Goal: Transaction & Acquisition: Purchase product/service

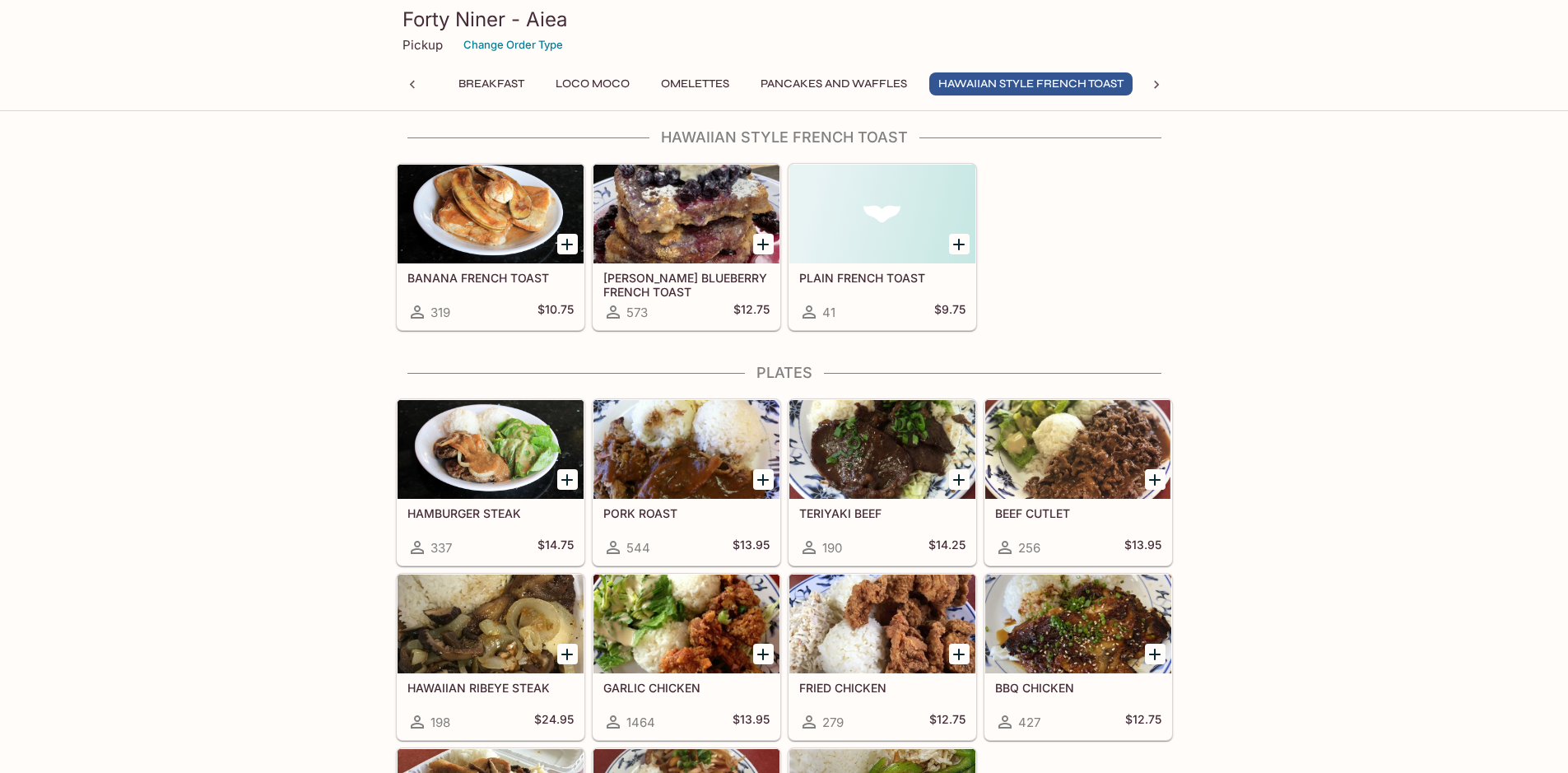
scroll to position [2633, 0]
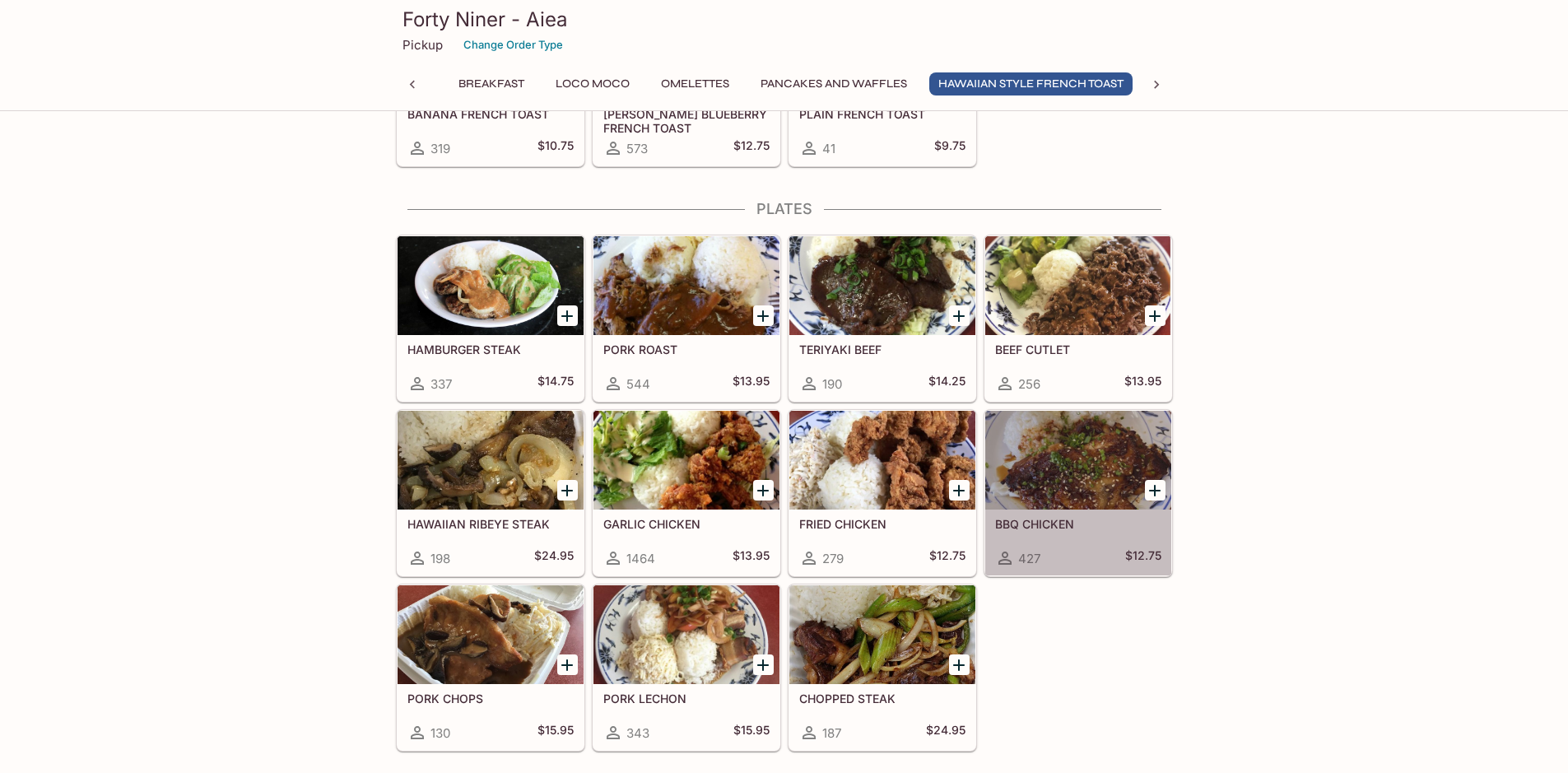
click at [1098, 490] on div at bounding box center [1078, 460] width 186 height 99
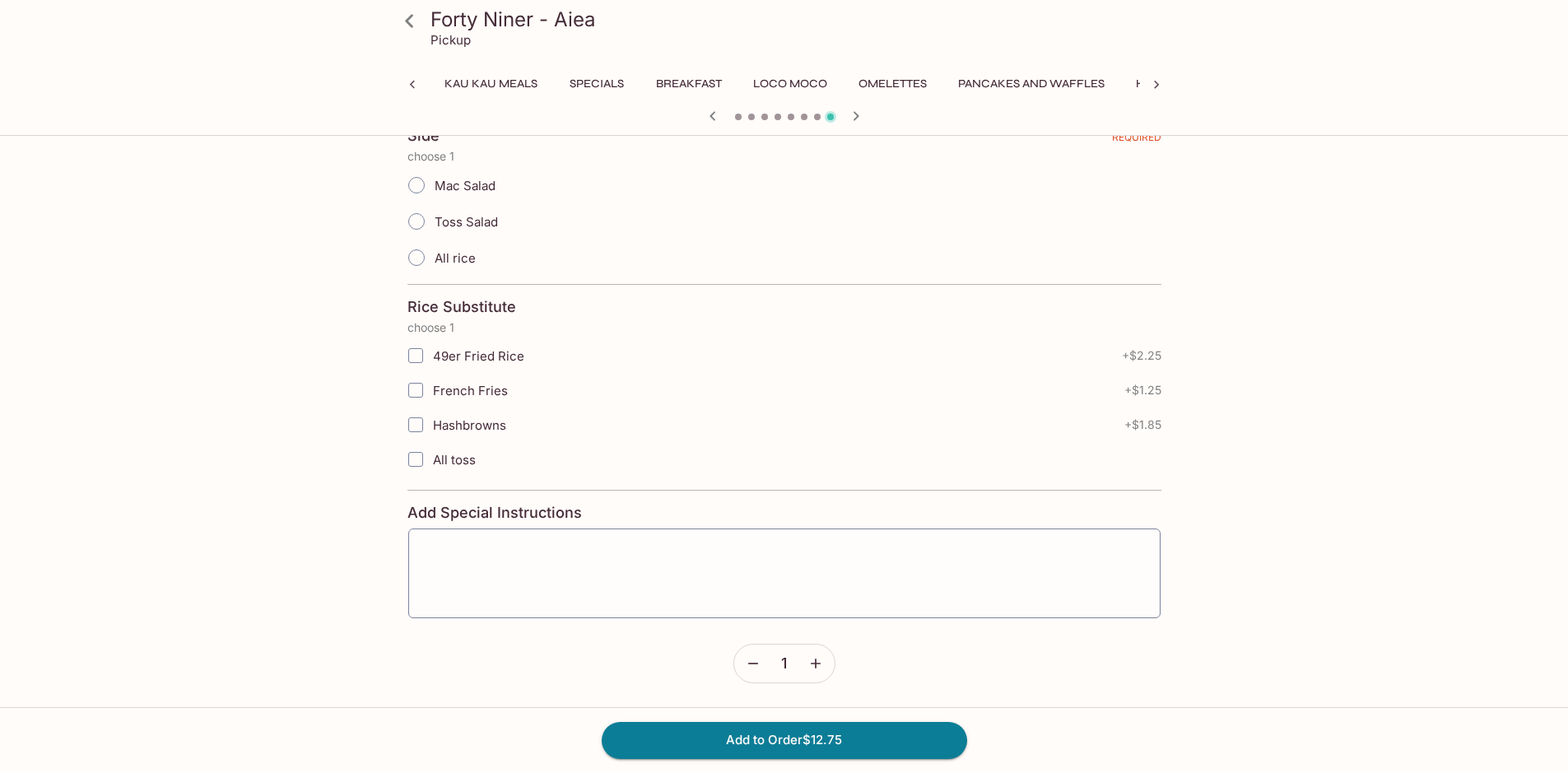
scroll to position [0, 285]
click at [437, 222] on span "Toss Salad" at bounding box center [466, 222] width 63 height 16
click at [434, 222] on input "Toss Salad" at bounding box center [416, 221] width 35 height 35
radio input "true"
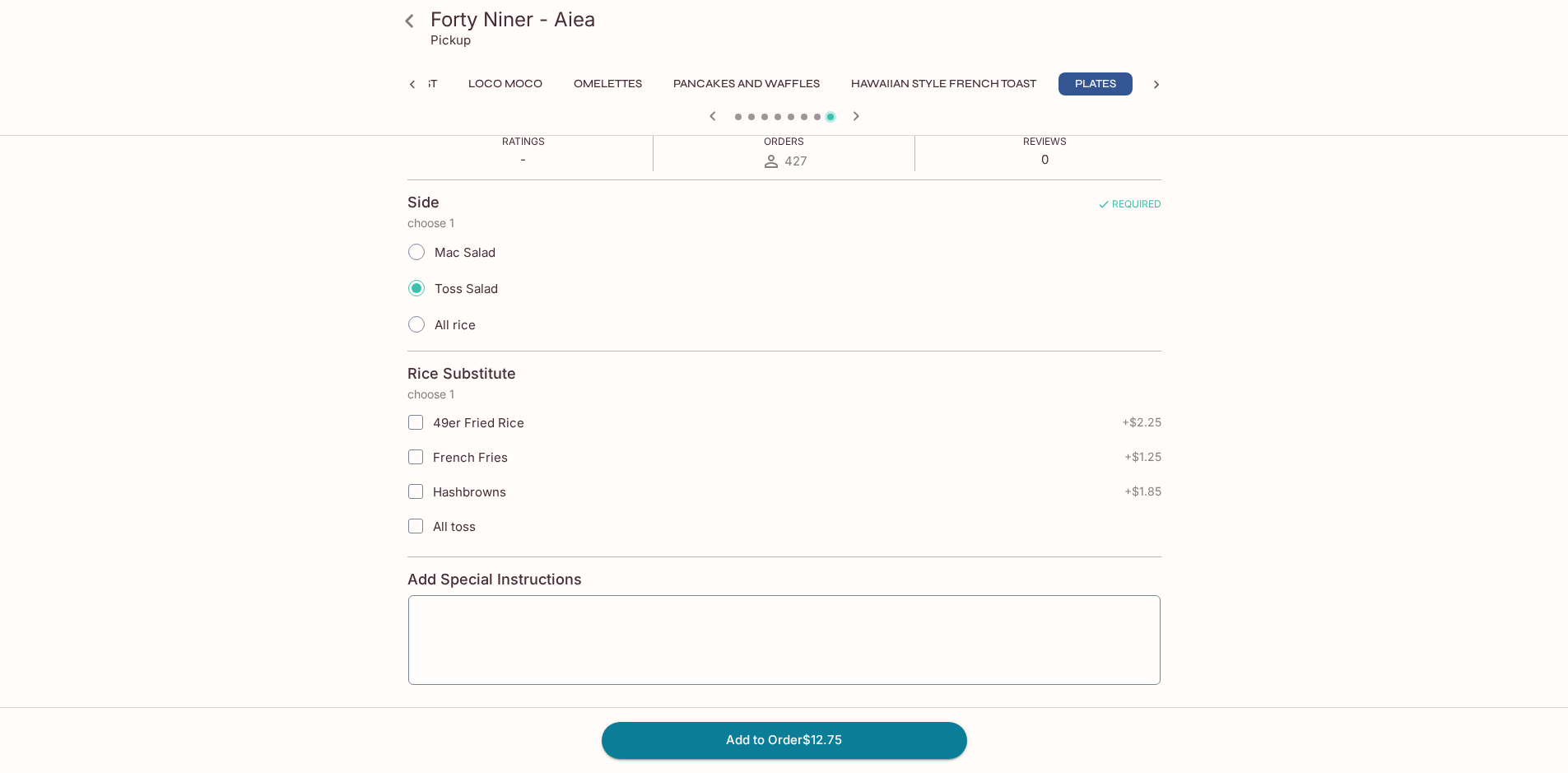
scroll to position [299, 0]
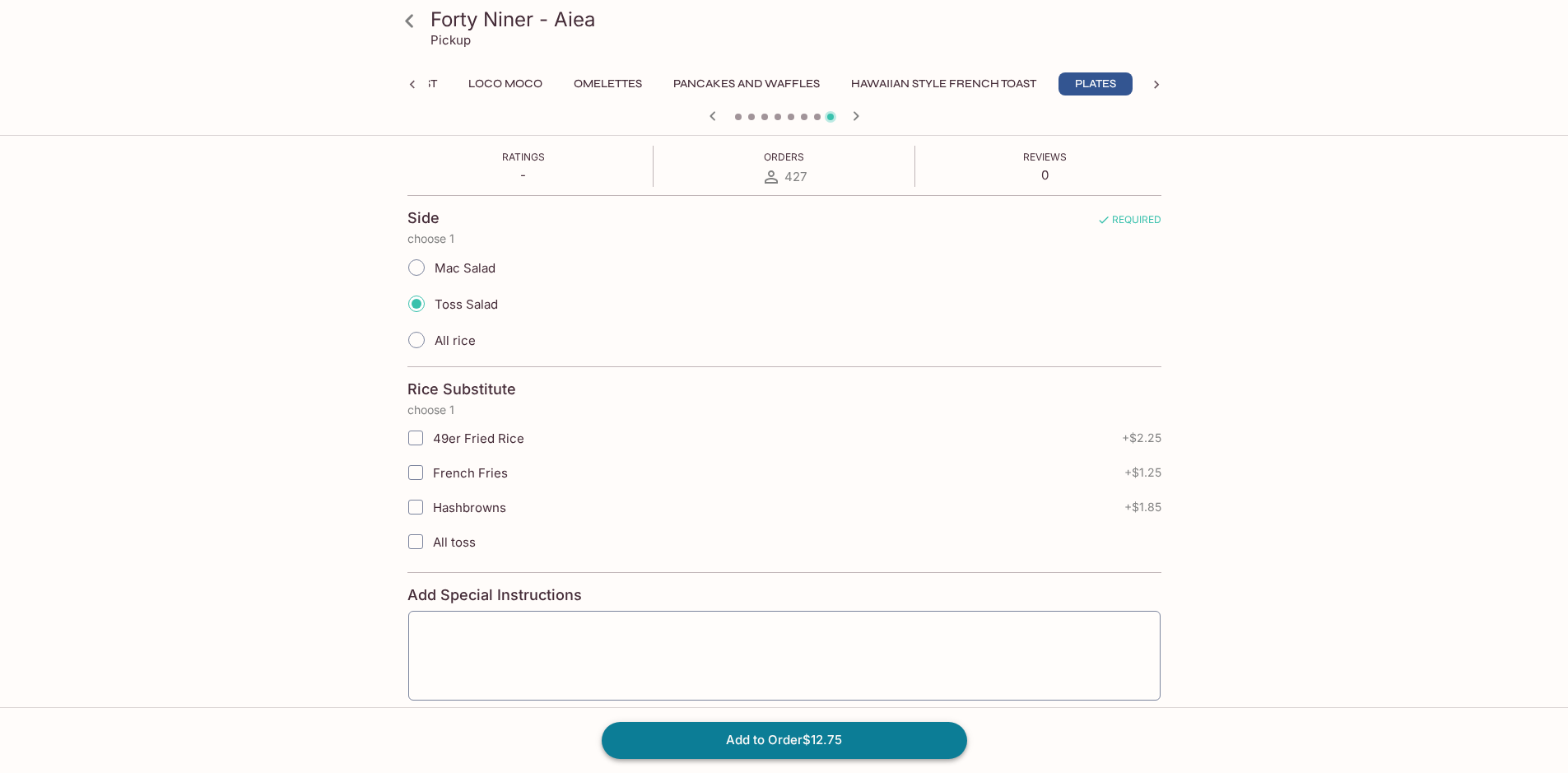
click at [792, 741] on button "Add to Order $12.75" at bounding box center [784, 739] width 366 height 36
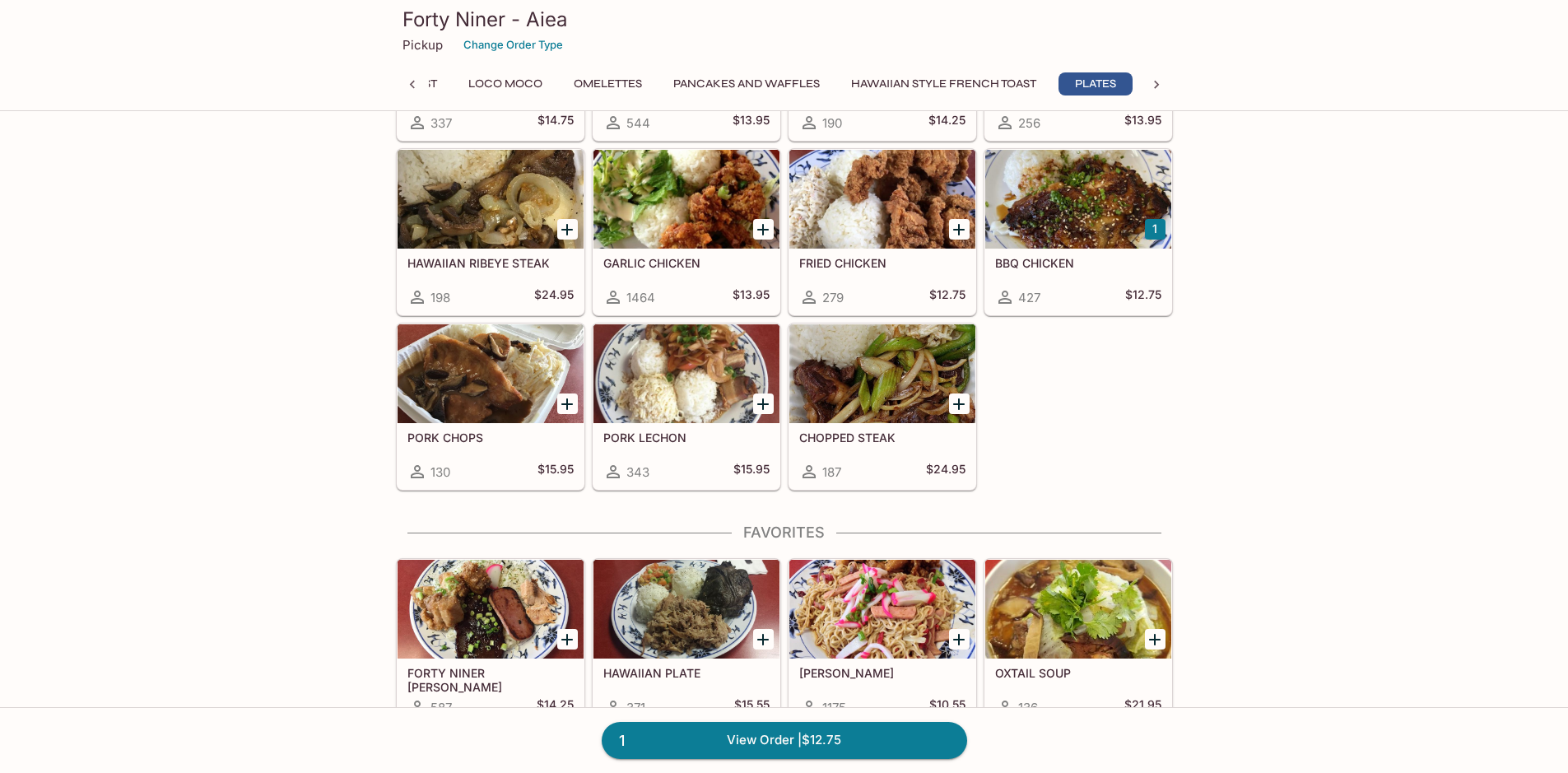
scroll to position [3127, 0]
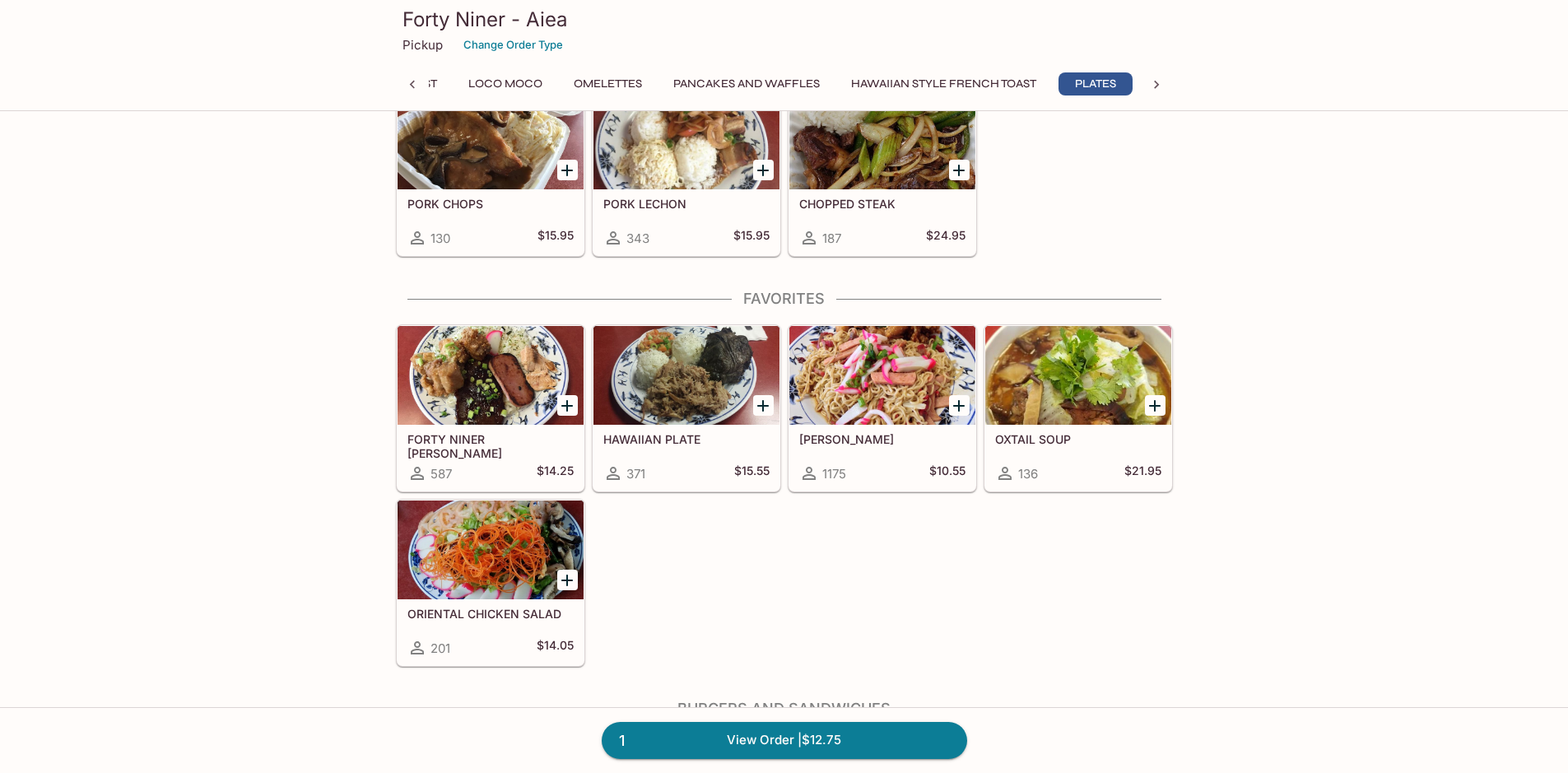
click at [886, 423] on div at bounding box center [882, 375] width 186 height 99
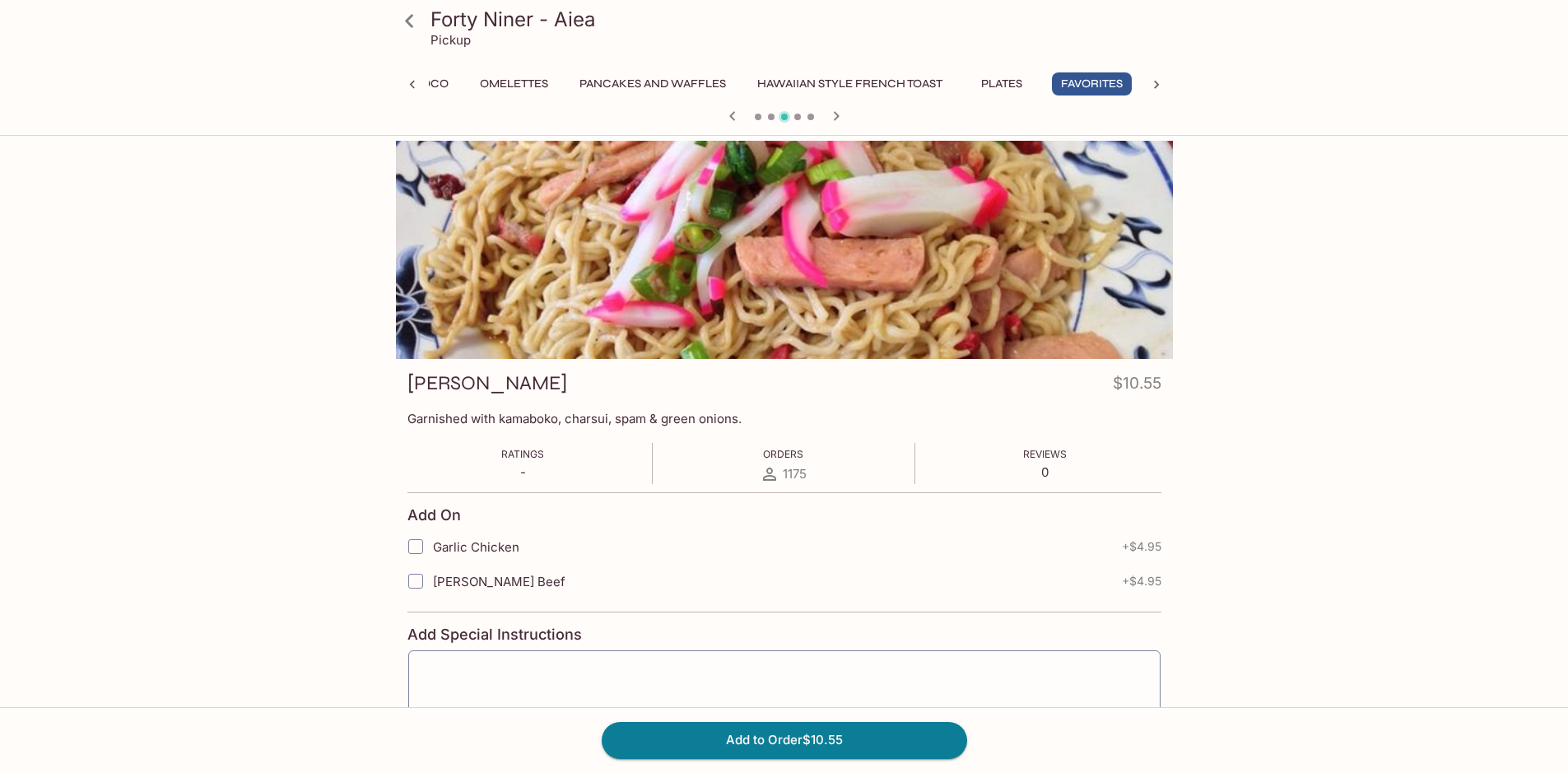
scroll to position [164, 0]
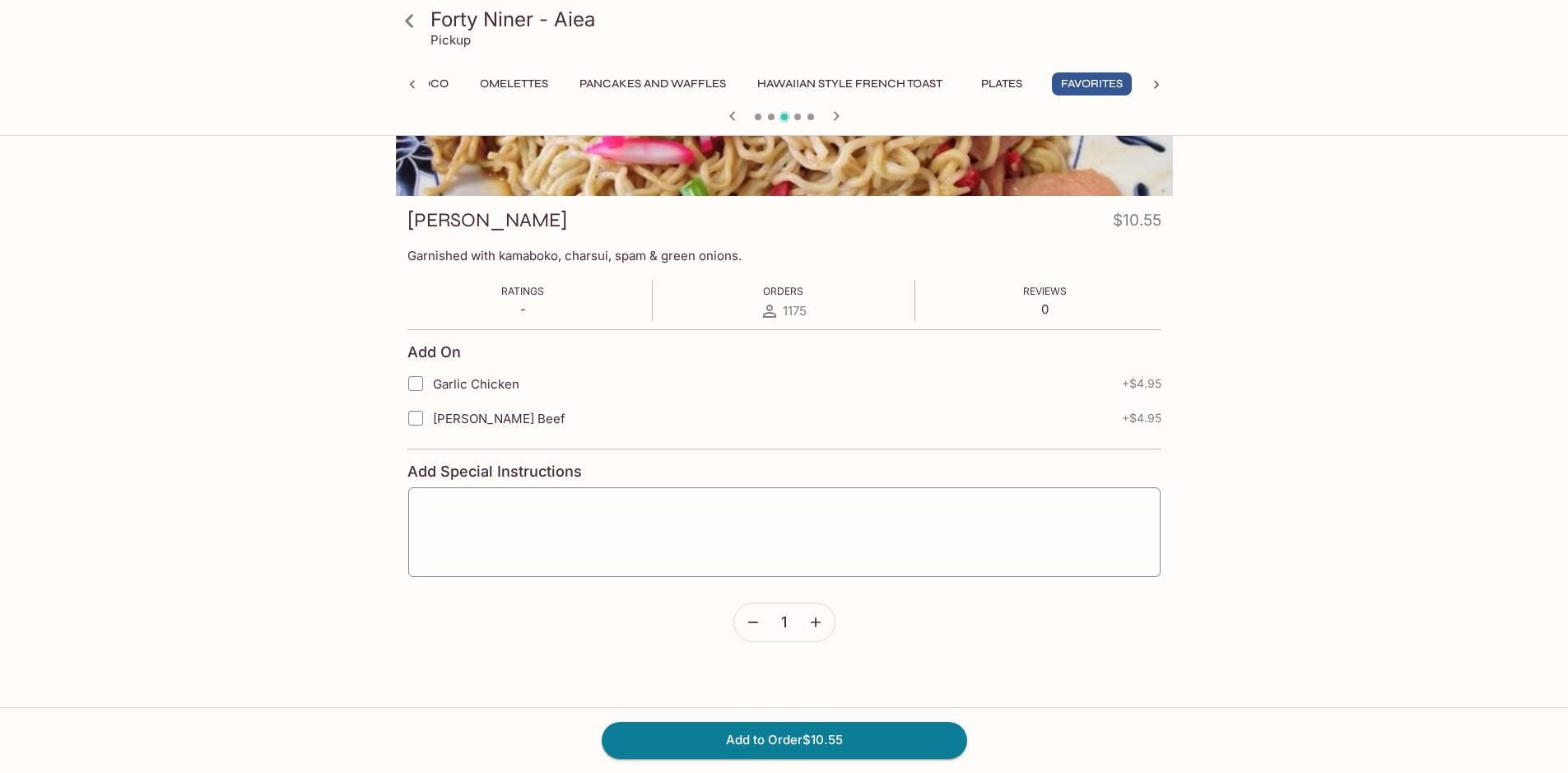
click at [403, 380] on input "Garlic Chicken" at bounding box center [415, 383] width 33 height 33
checkbox input "true"
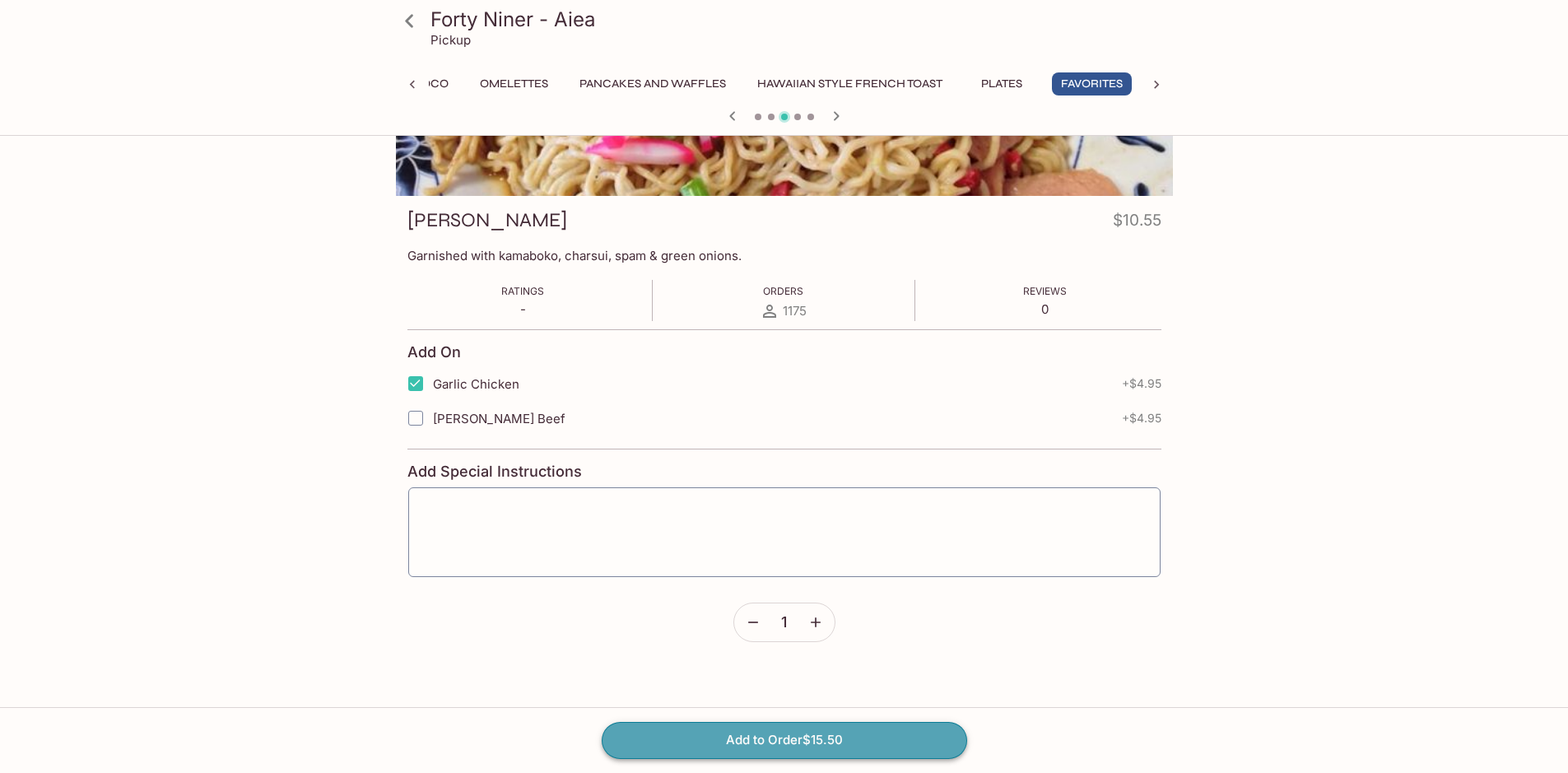
click at [800, 738] on button "Add to Order $15.50" at bounding box center [784, 739] width 366 height 36
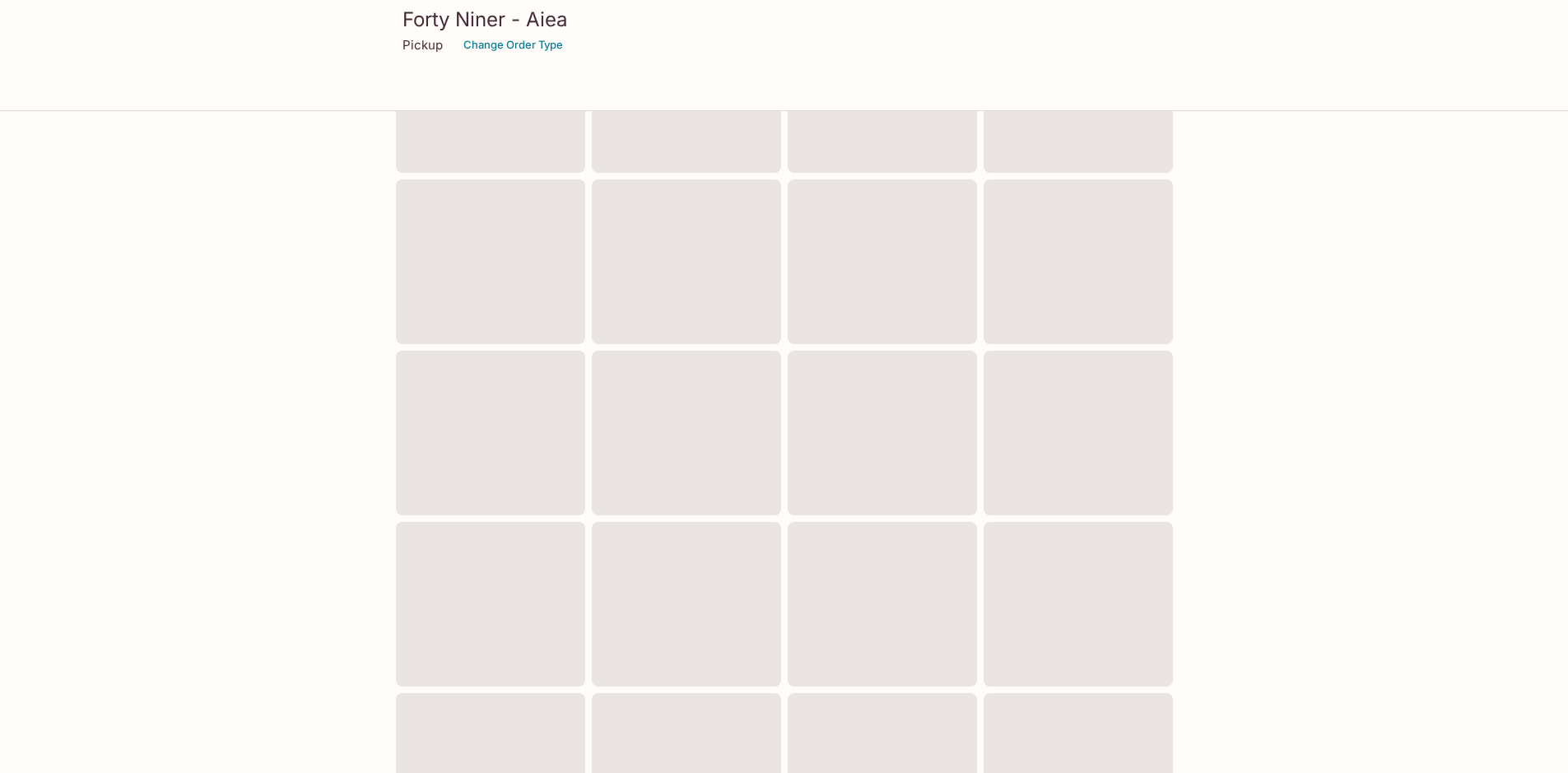
scroll to position [22, 0]
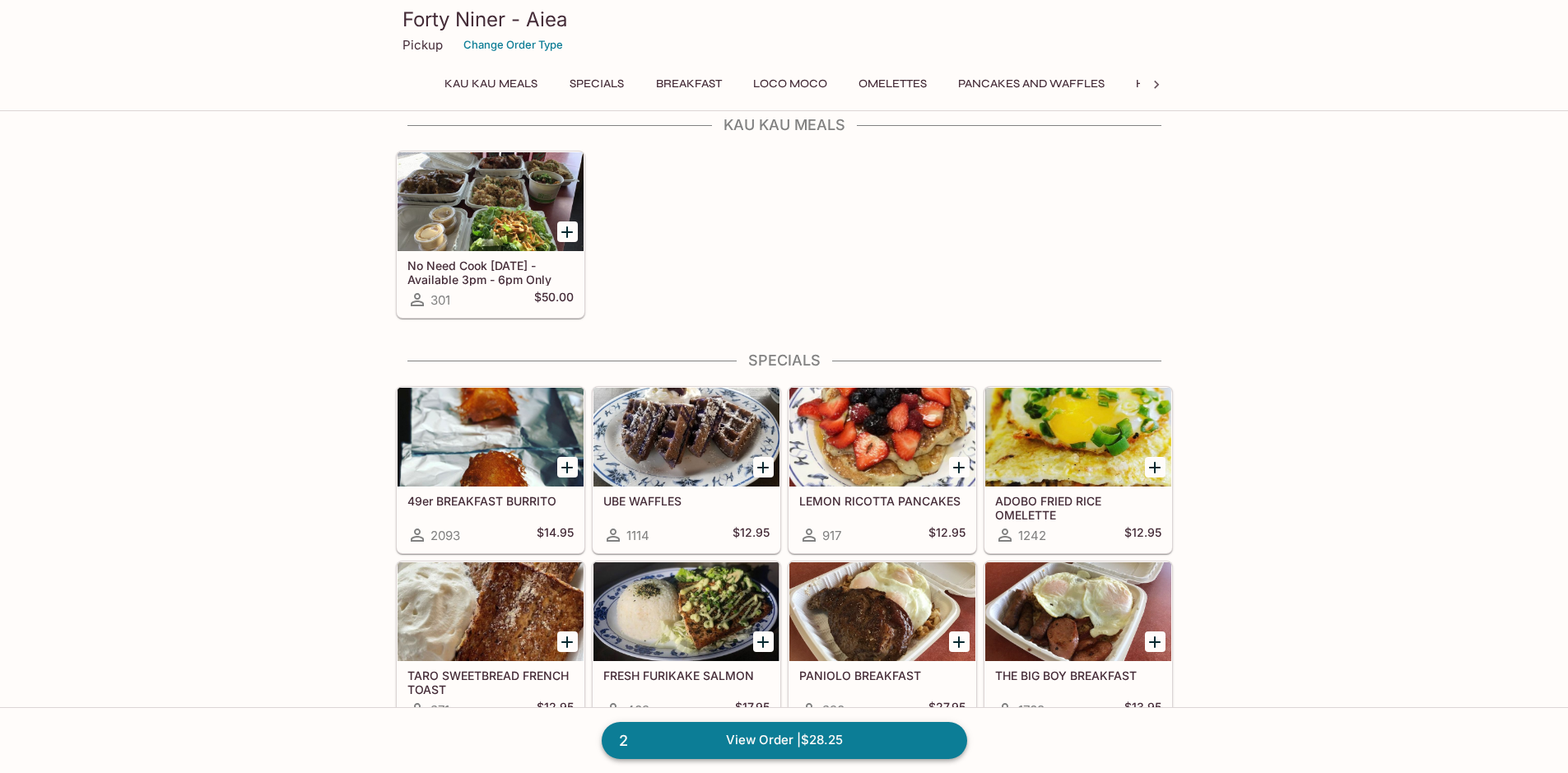
click at [822, 743] on link "2 View Order | $28.25" at bounding box center [784, 739] width 366 height 36
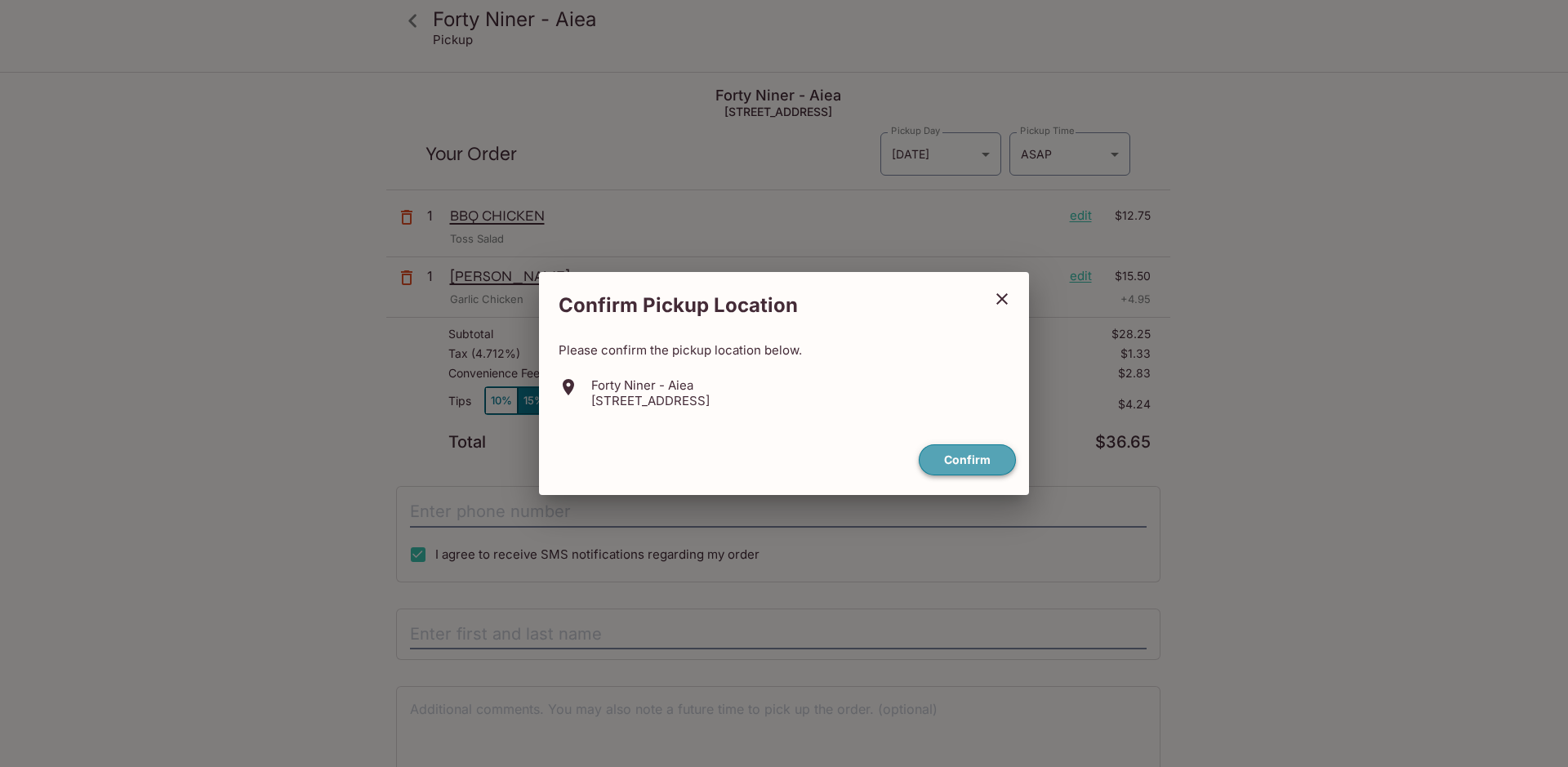
click at [990, 461] on button "Confirm" at bounding box center [967, 460] width 97 height 32
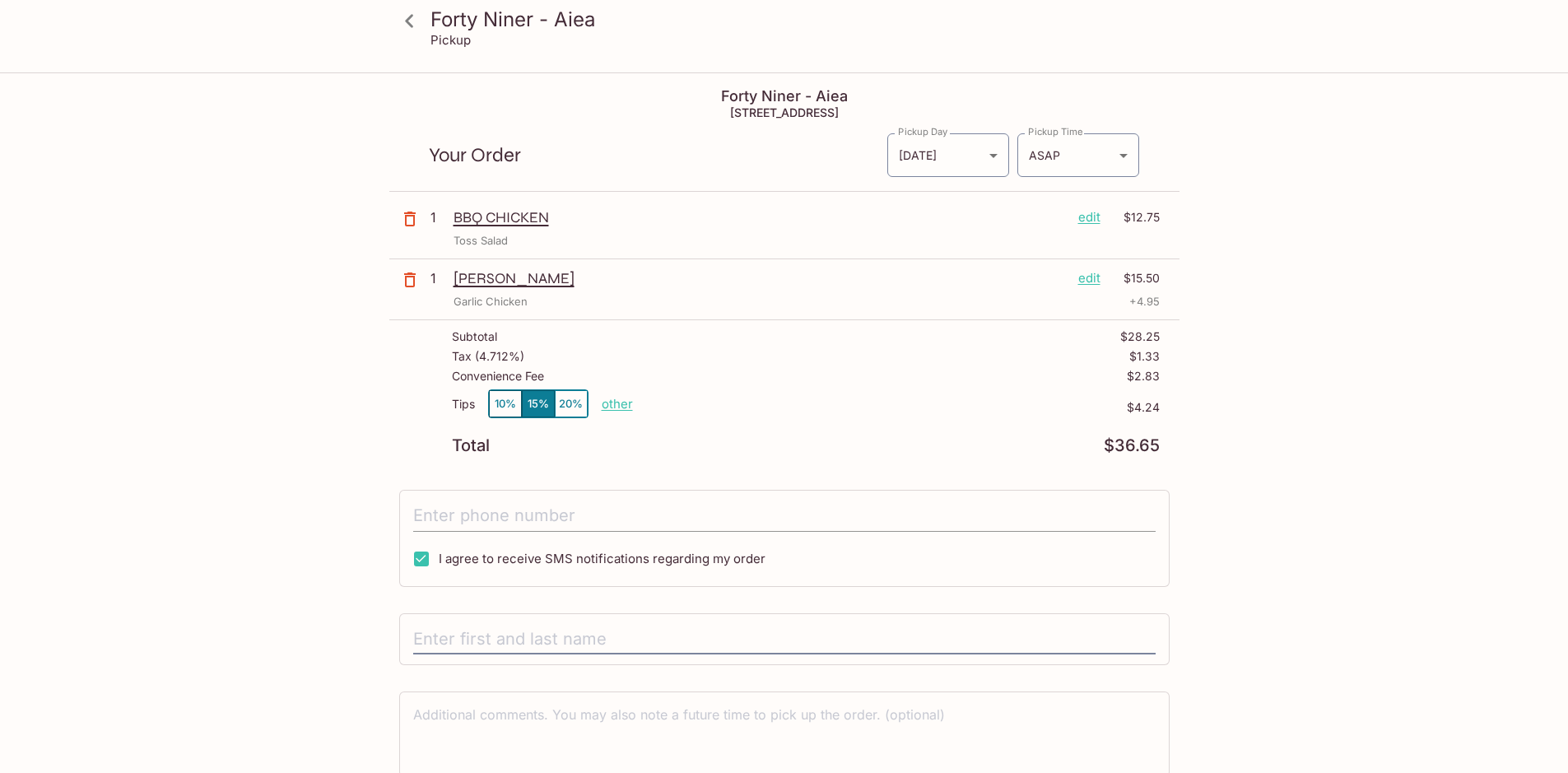
click at [739, 519] on input "tel" at bounding box center [784, 516] width 743 height 31
type input "[PHONE_NUMBER]"
click at [631, 403] on p "other" at bounding box center [617, 404] width 31 height 16
type input "3.59"
click at [845, 392] on div "Tips 10% 15% 20% Done 3.59 $4.24" at bounding box center [806, 414] width 708 height 49
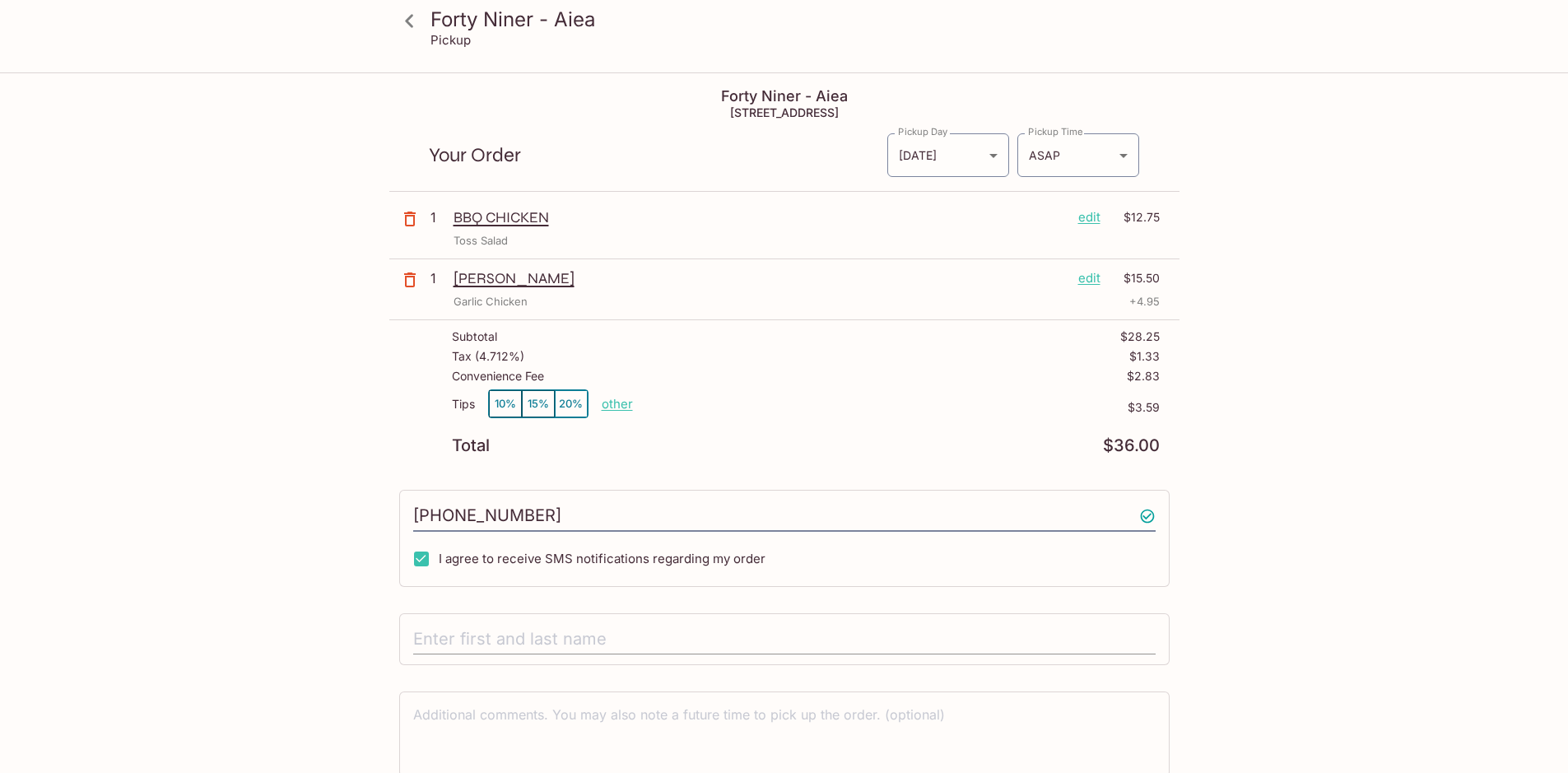
click at [555, 636] on input "text" at bounding box center [784, 639] width 743 height 31
drag, startPoint x: 743, startPoint y: 504, endPoint x: 743, endPoint y: 489, distance: 15.0
click at [743, 490] on div "[PHONE_NUMBER] I agree to receive SMS notifications regarding my order" at bounding box center [784, 538] width 770 height 97
click at [523, 629] on input "[PERSON_NAME]" at bounding box center [784, 639] width 743 height 31
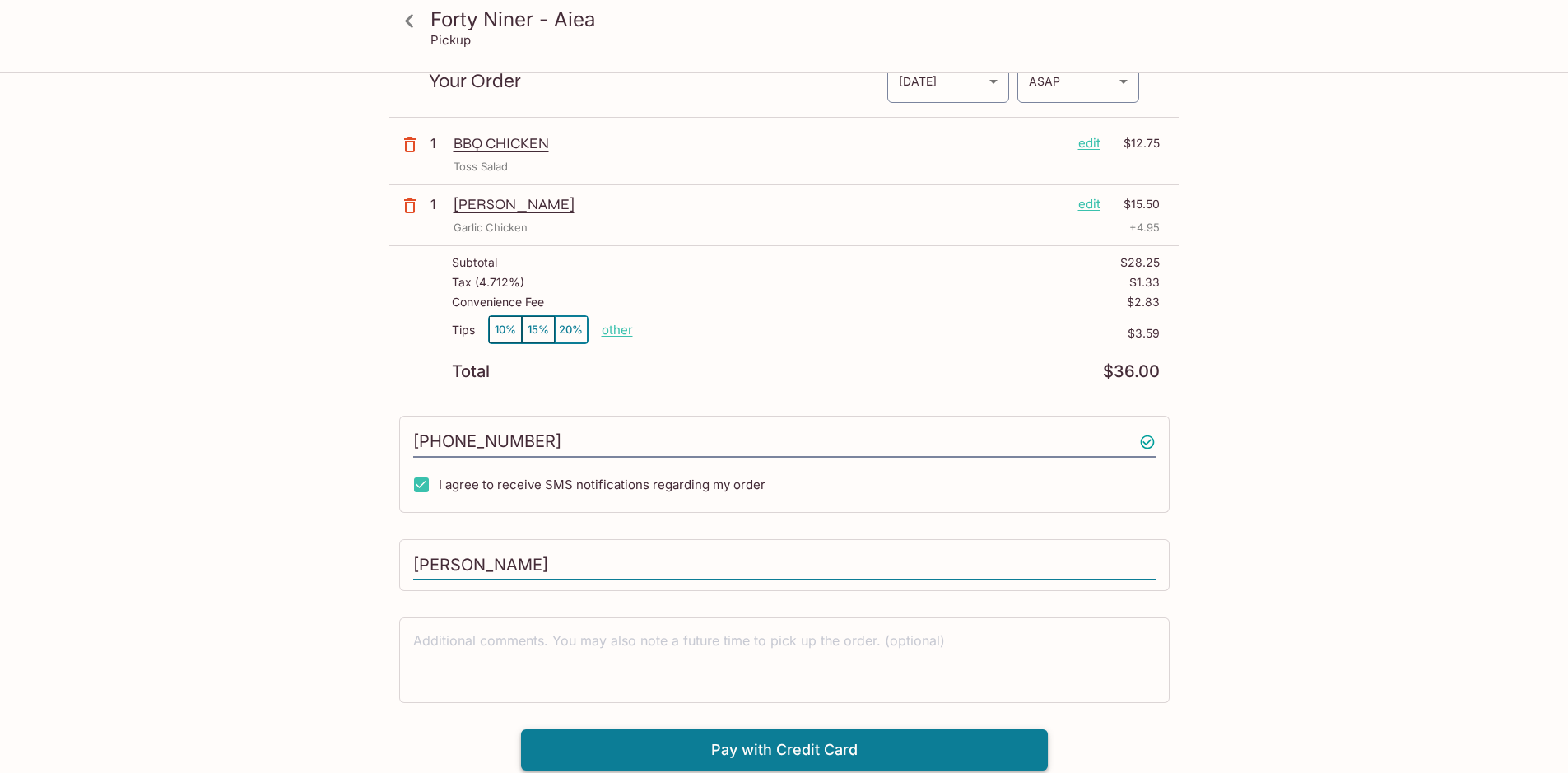
type input "[PERSON_NAME]"
click at [886, 760] on button "Pay with Credit Card" at bounding box center [784, 750] width 527 height 41
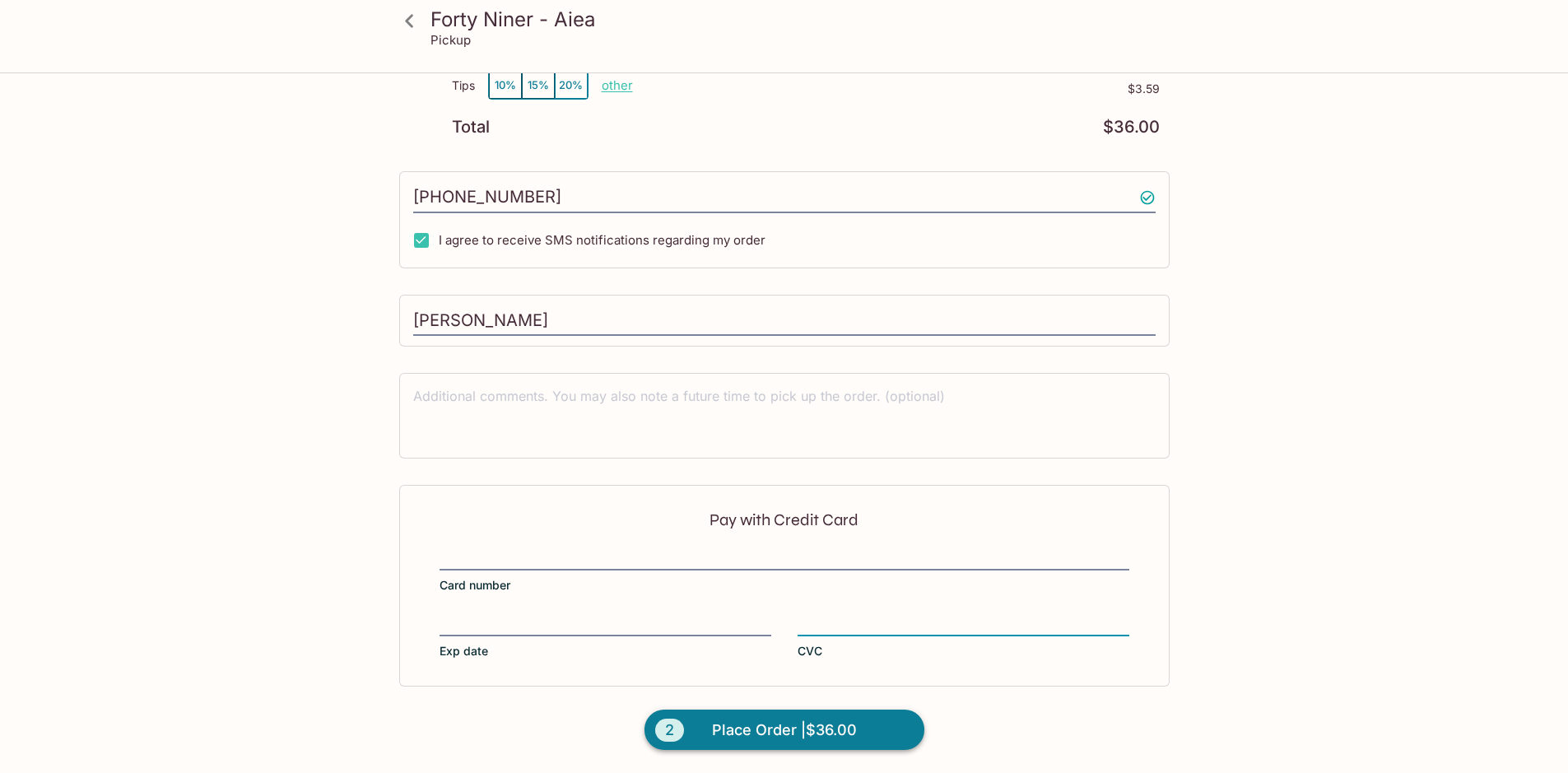
click at [846, 724] on span "Place Order | $36.00" at bounding box center [784, 730] width 145 height 27
